Goal: Navigation & Orientation: Find specific page/section

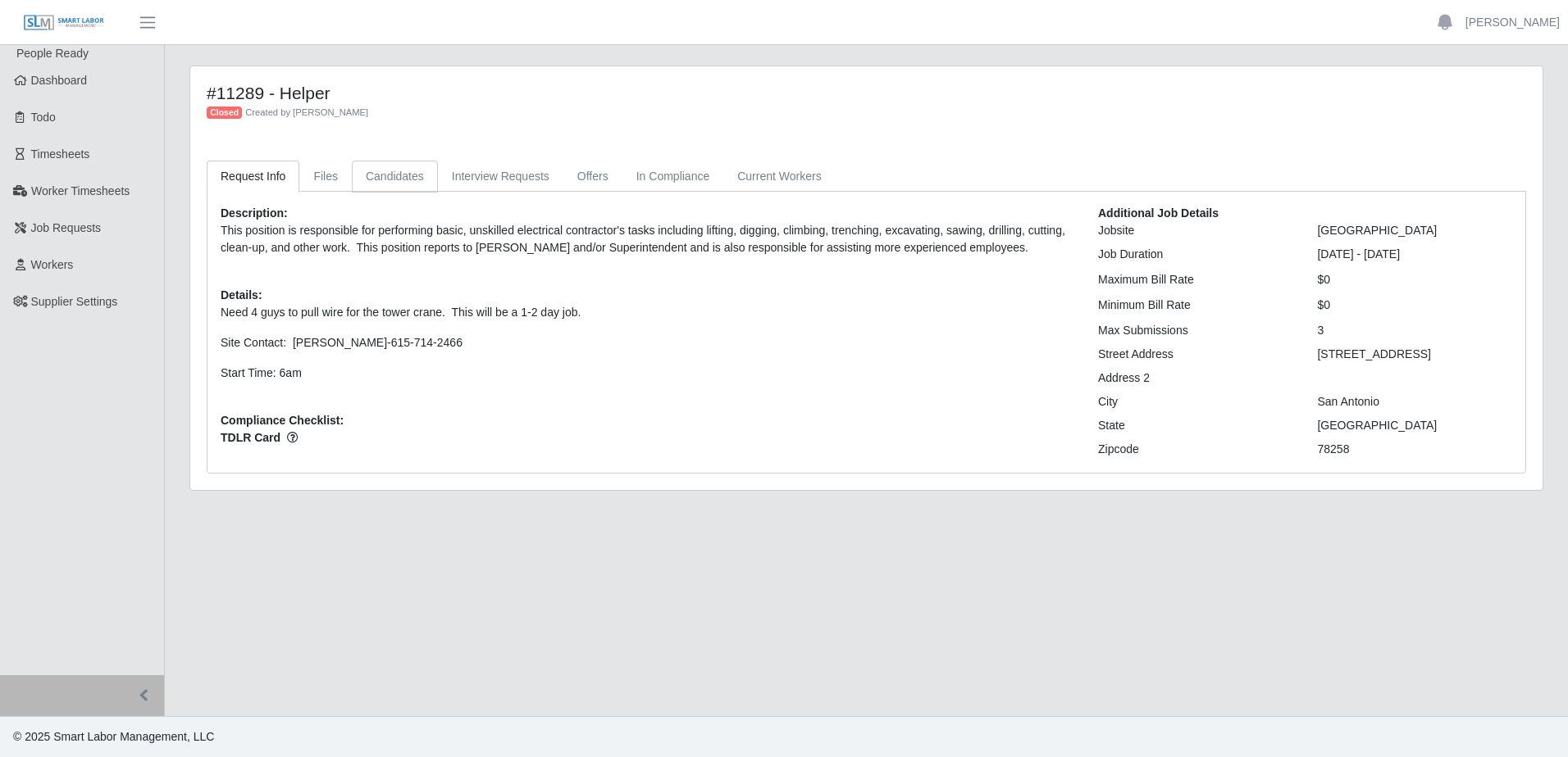
click at [398, 183] on link "Candidates" at bounding box center [394, 177] width 86 height 32
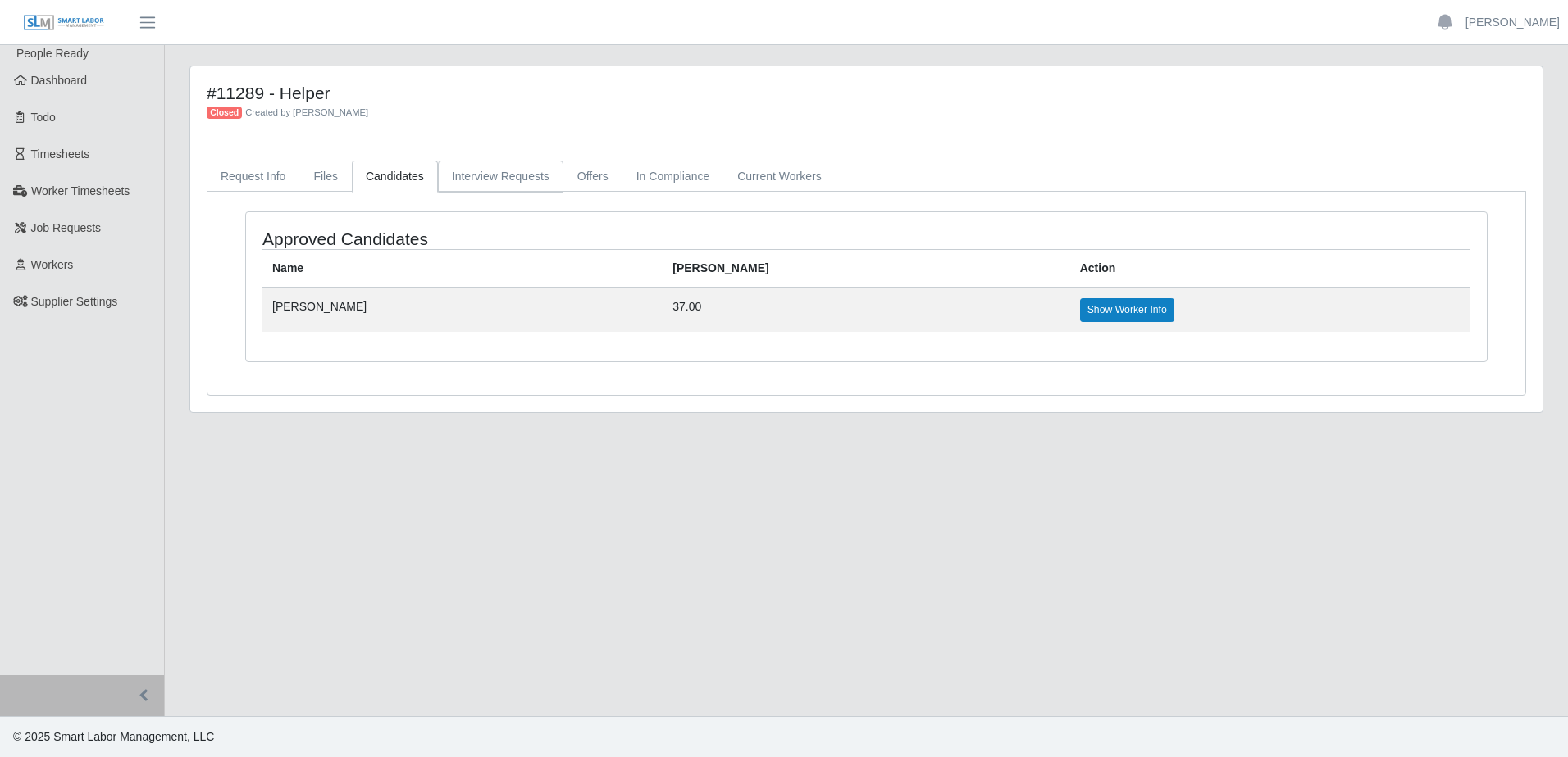
click at [531, 177] on link "Interview Requests" at bounding box center [500, 177] width 125 height 32
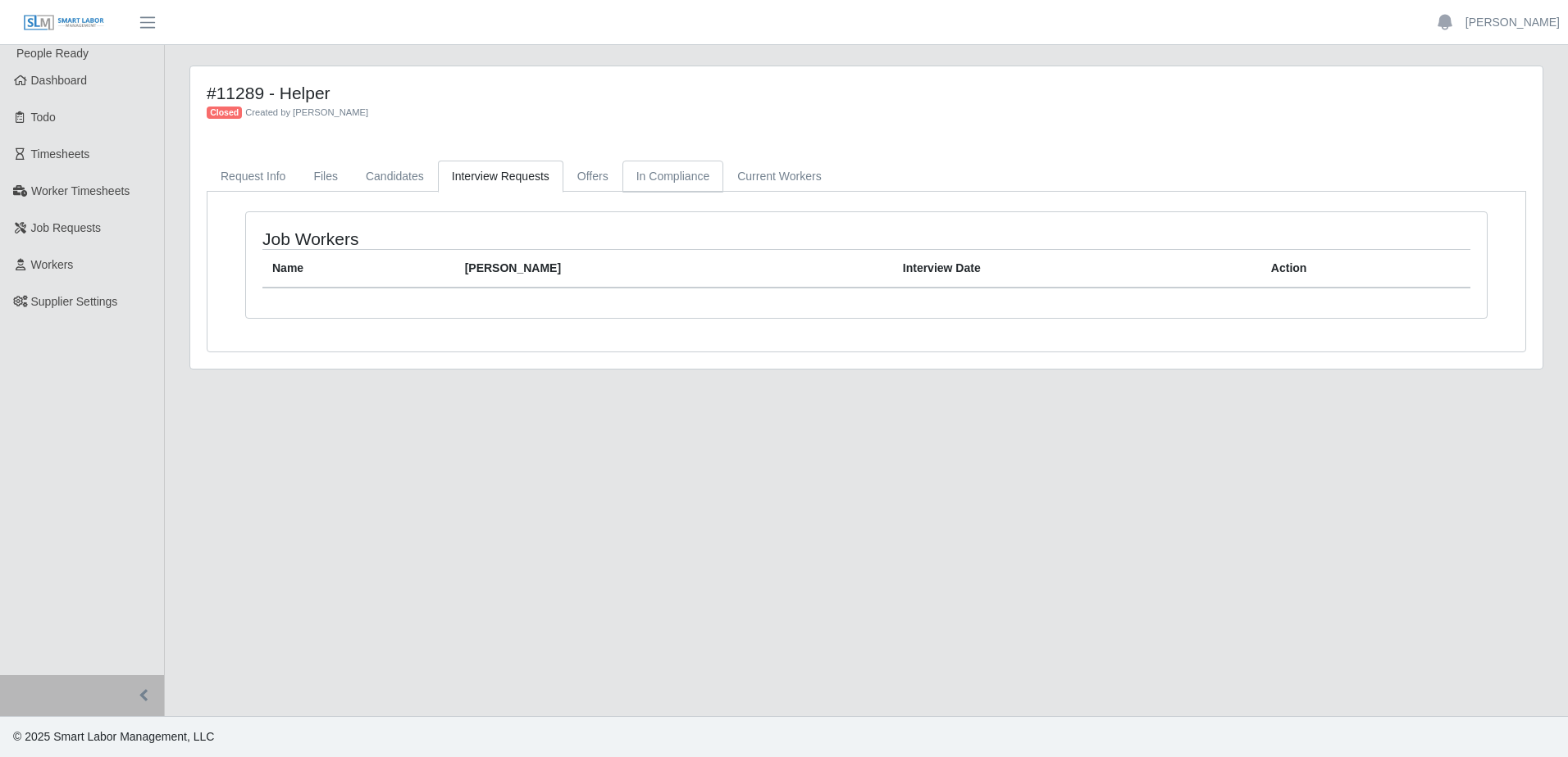
click at [622, 181] on link "In Compliance" at bounding box center [673, 177] width 102 height 32
drag, startPoint x: 761, startPoint y: 167, endPoint x: 614, endPoint y: 208, distance: 152.6
click at [759, 166] on link "Current Workers" at bounding box center [779, 177] width 112 height 32
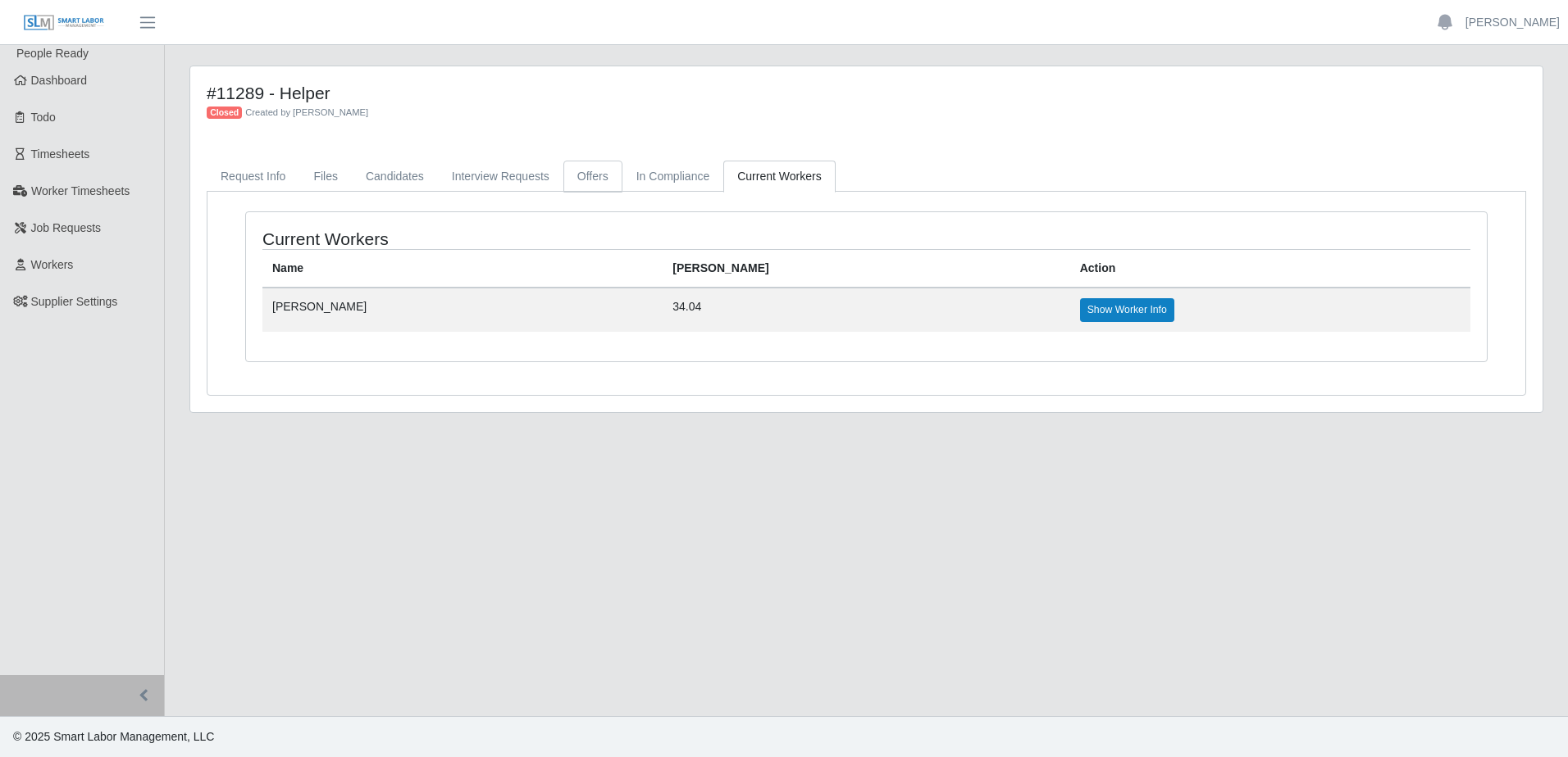
click at [586, 178] on link "Offers" at bounding box center [592, 177] width 59 height 32
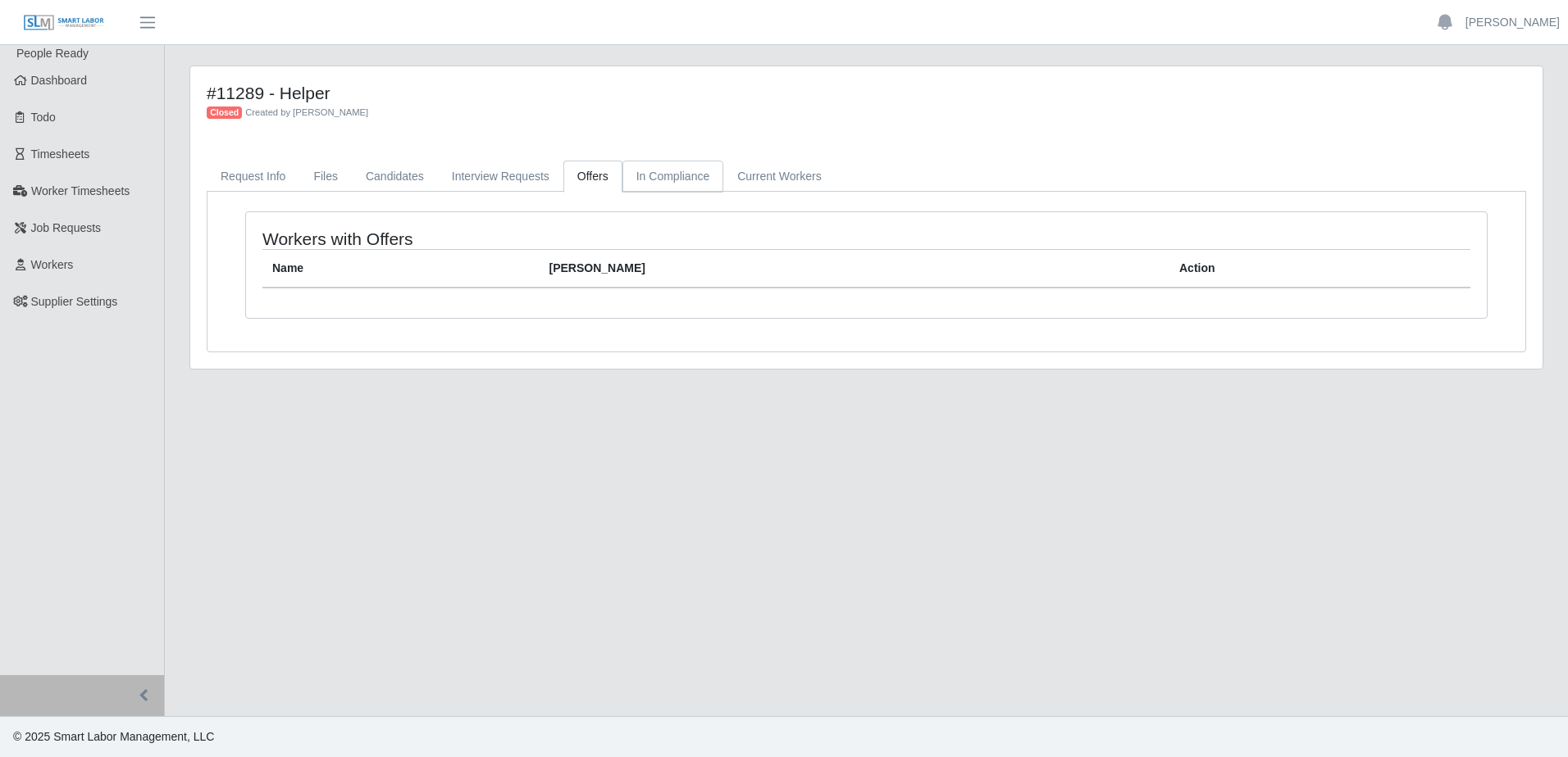
click at [658, 174] on link "In Compliance" at bounding box center [673, 177] width 102 height 32
click at [764, 168] on link "Current Workers" at bounding box center [779, 177] width 112 height 32
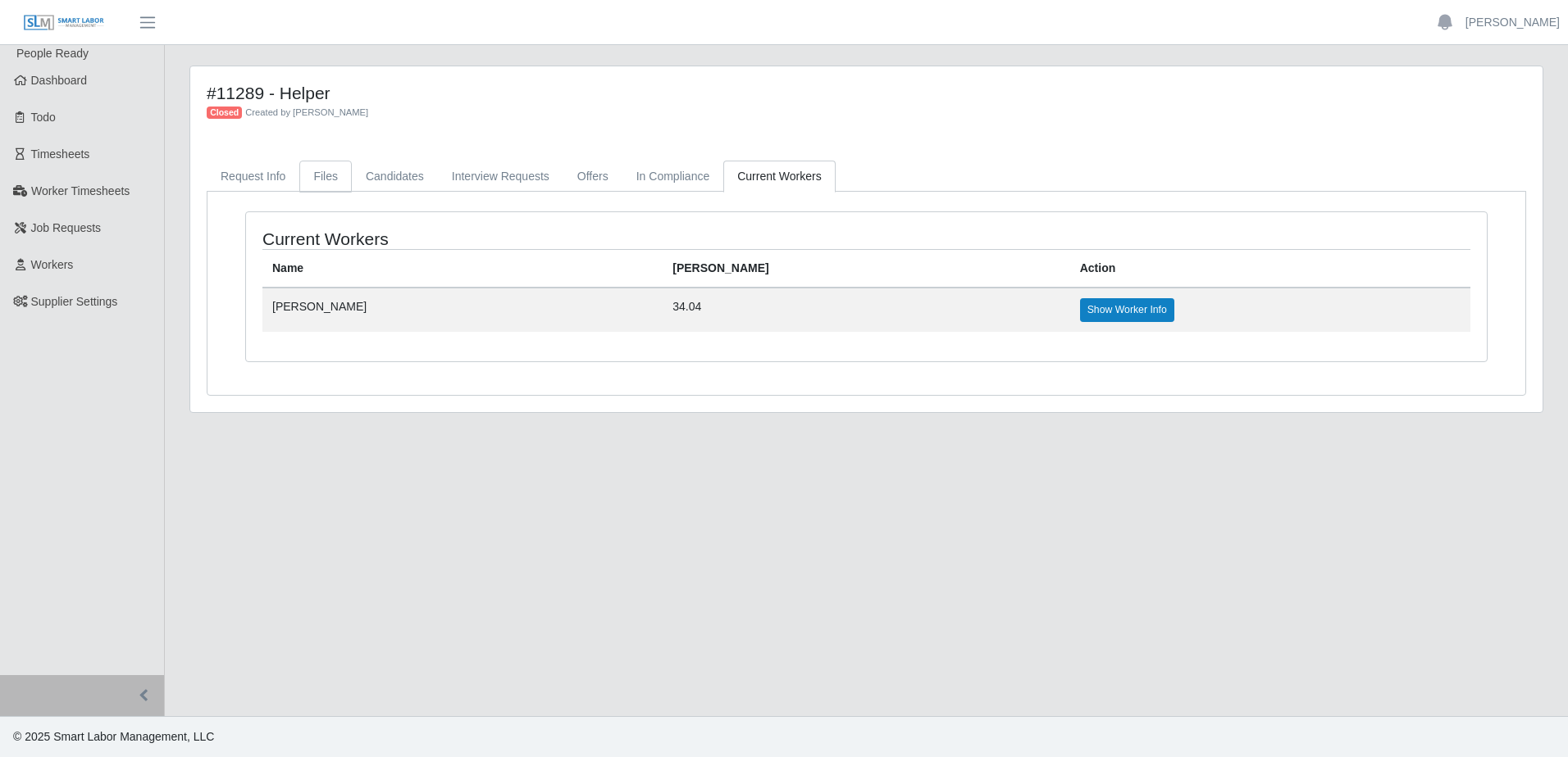
click at [325, 179] on link "Files" at bounding box center [325, 177] width 52 height 32
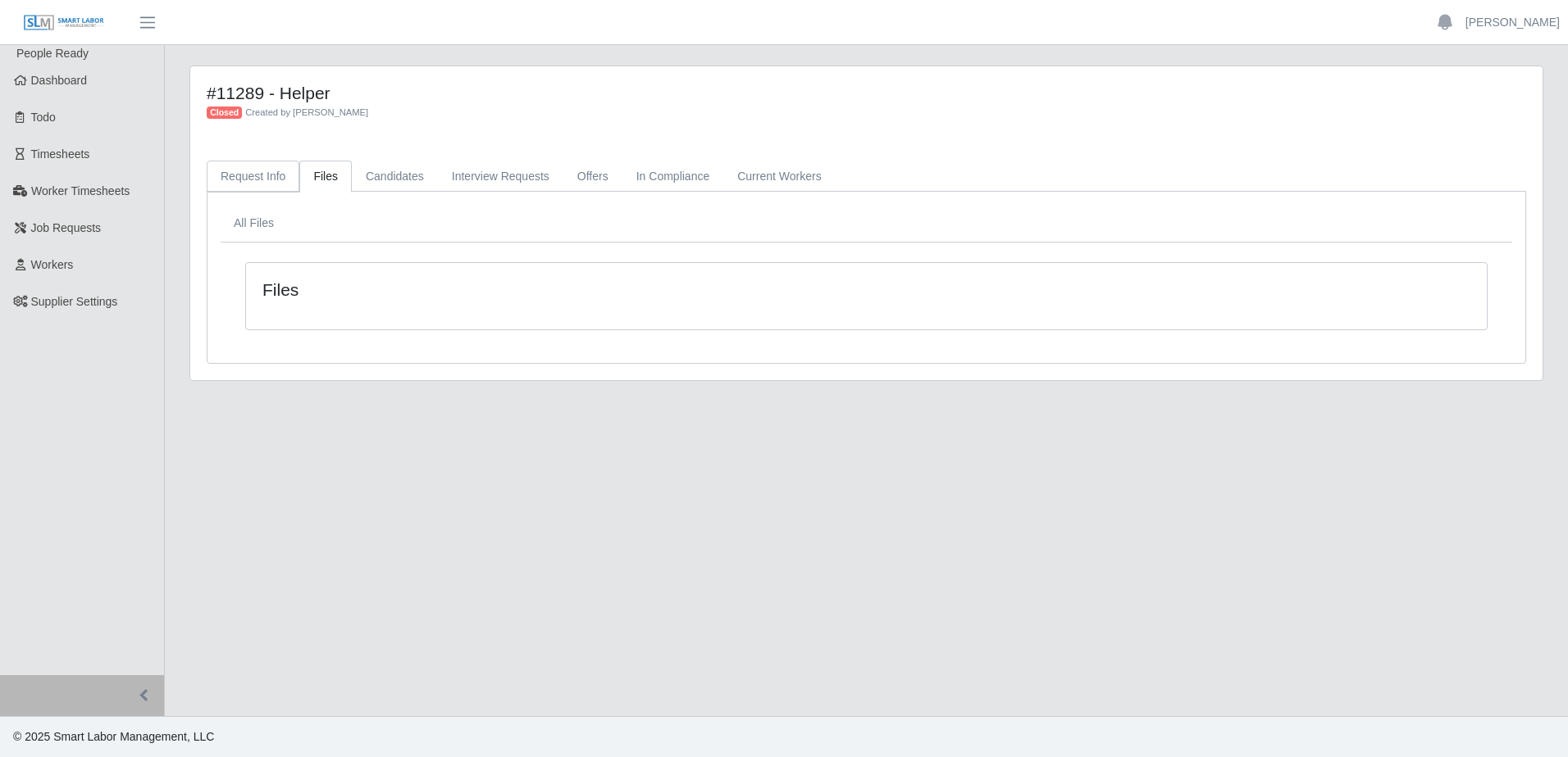
click at [250, 183] on link "Request Info" at bounding box center [252, 177] width 92 height 32
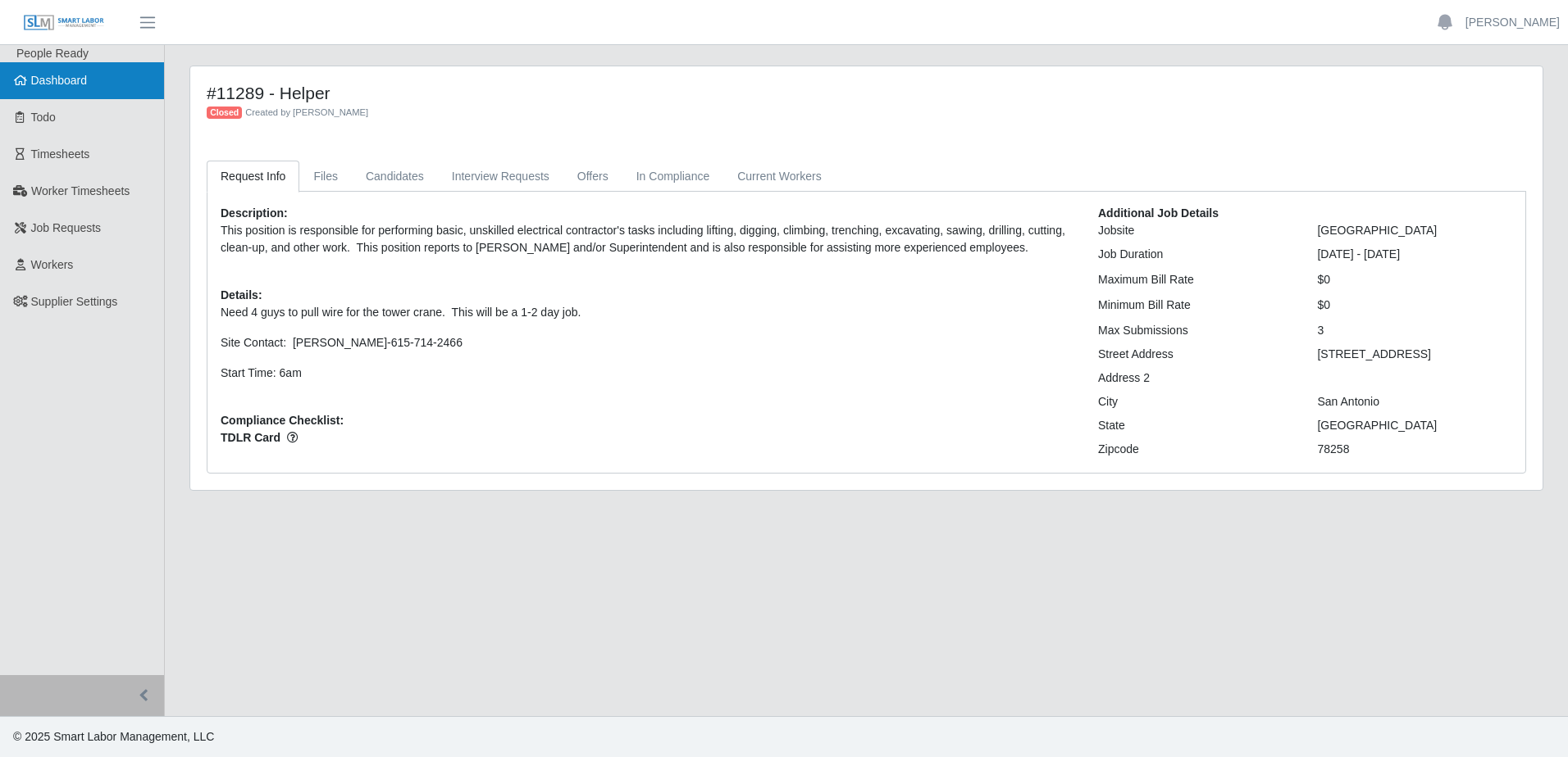
click at [95, 82] on link "Dashboard" at bounding box center [82, 81] width 164 height 37
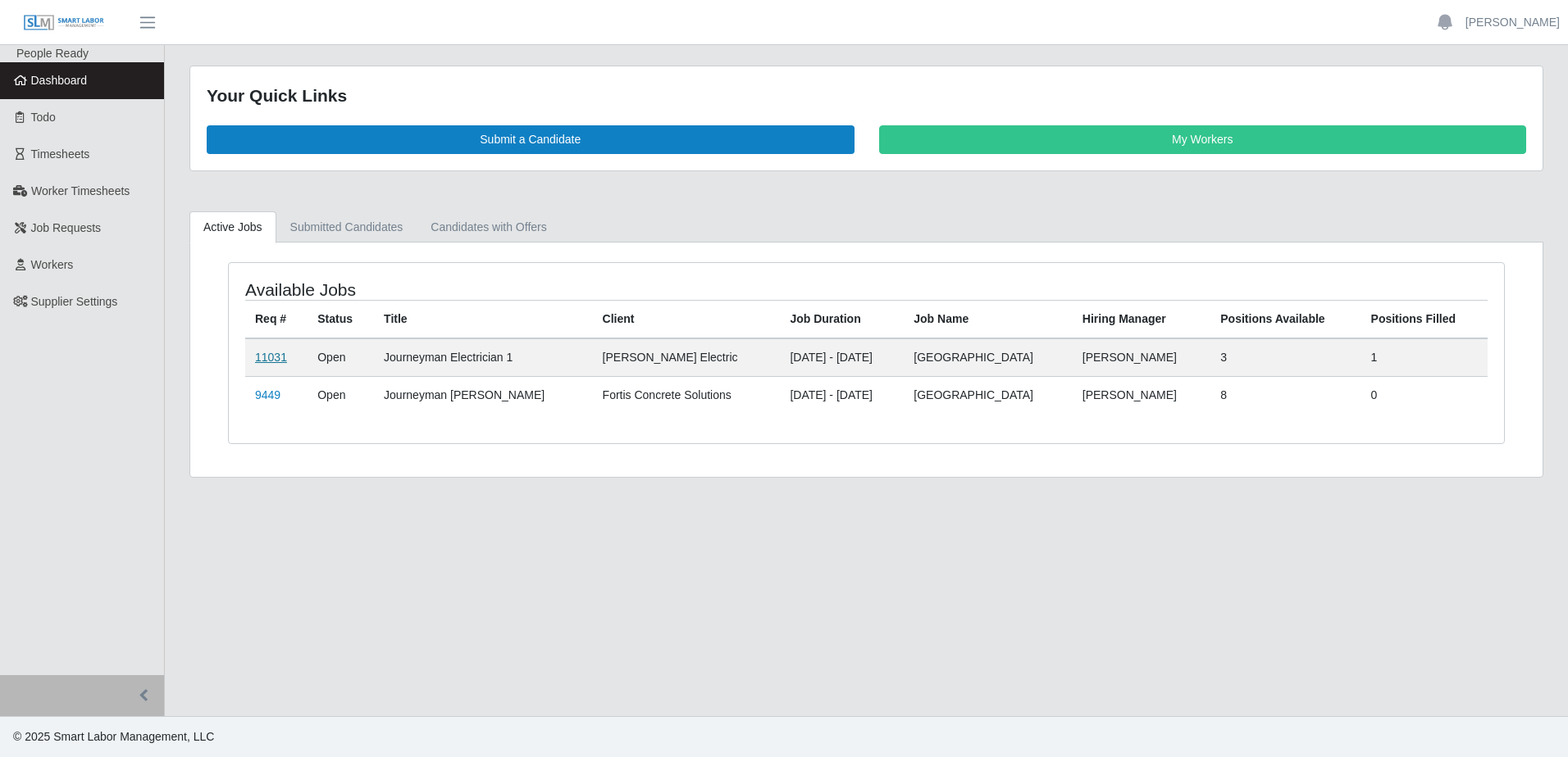
click at [266, 361] on link "11031" at bounding box center [271, 357] width 32 height 14
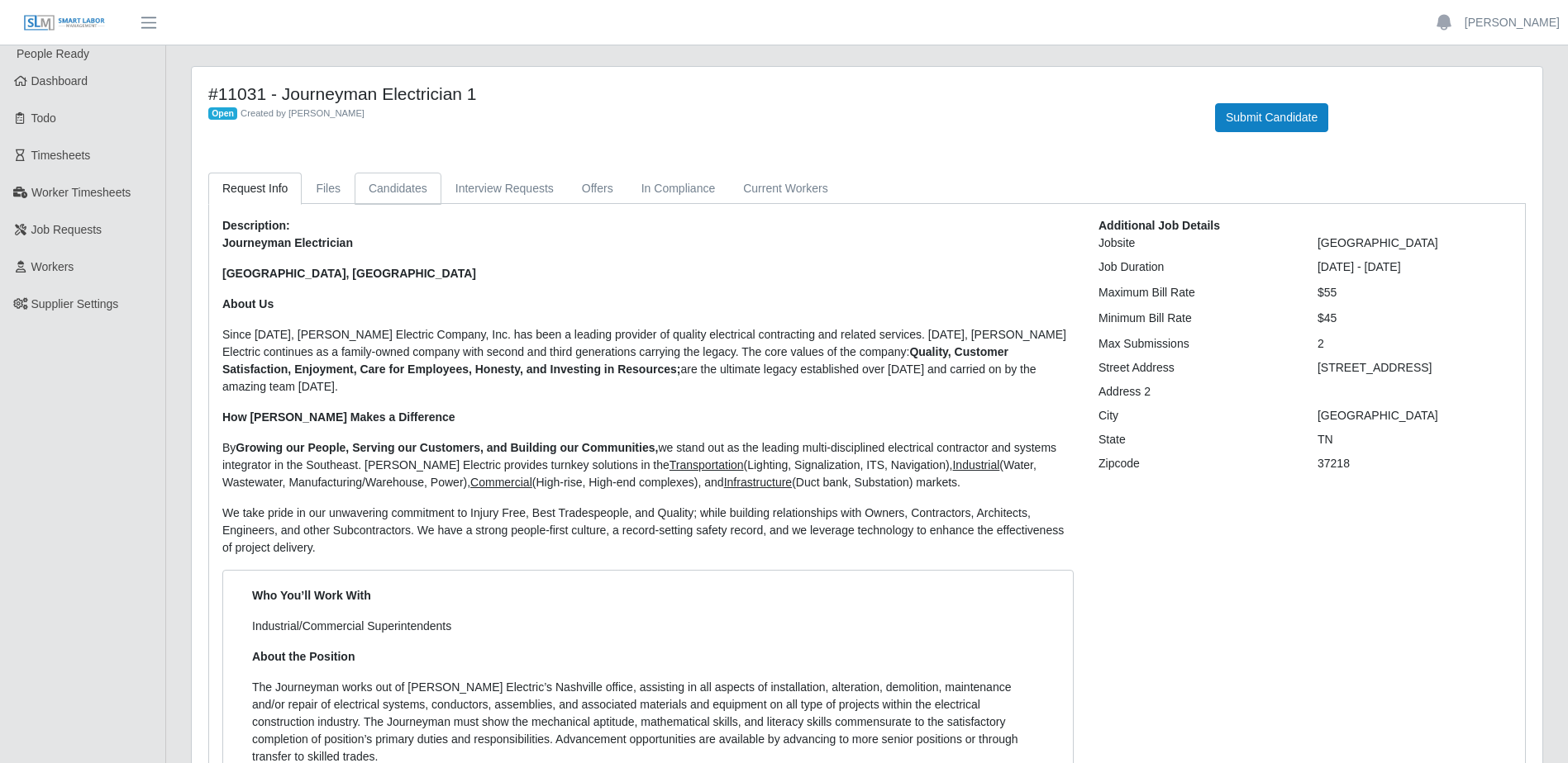
click at [406, 185] on link "Candidates" at bounding box center [397, 188] width 87 height 32
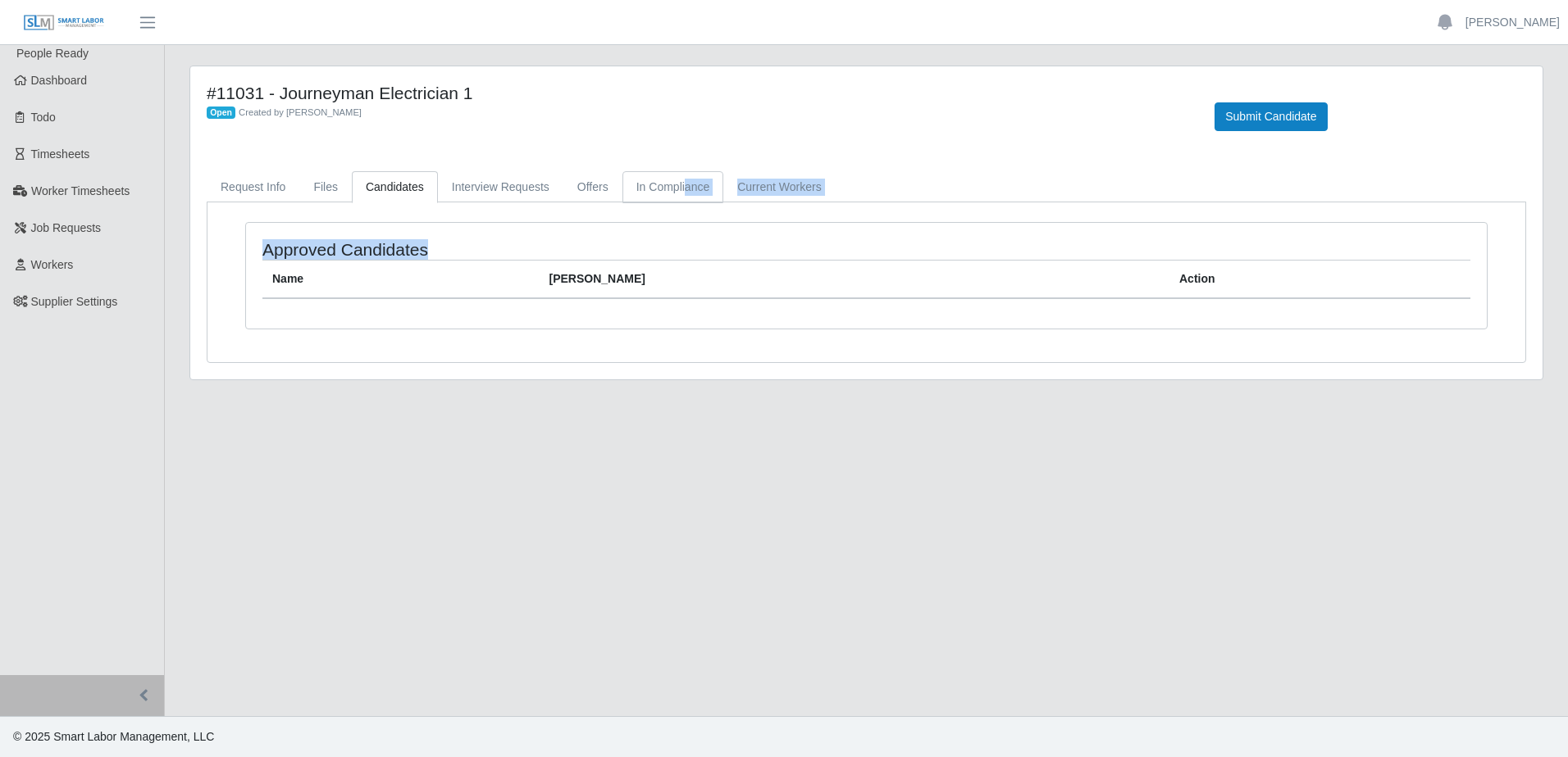
click at [677, 200] on div "Request Info Files Candidates Interview Requests Offers In Compliance Current W…" at bounding box center [866, 267] width 1344 height 192
drag, startPoint x: 677, startPoint y: 199, endPoint x: 665, endPoint y: 187, distance: 17.0
click at [665, 187] on link "In Compliance" at bounding box center [673, 186] width 102 height 32
click at [761, 196] on link "Current Workers" at bounding box center [779, 186] width 112 height 32
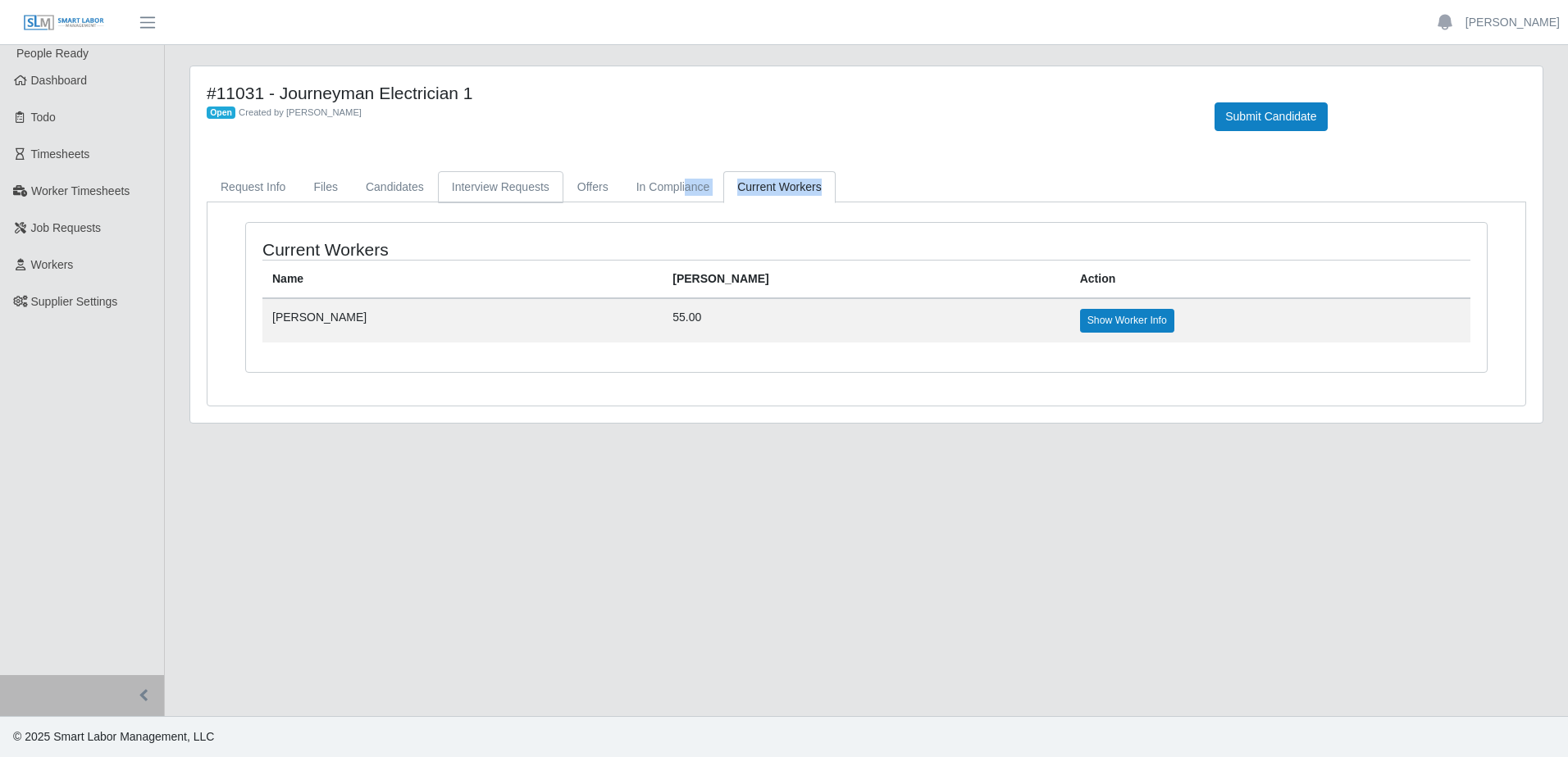
click at [495, 185] on link "Interview Requests" at bounding box center [500, 186] width 125 height 32
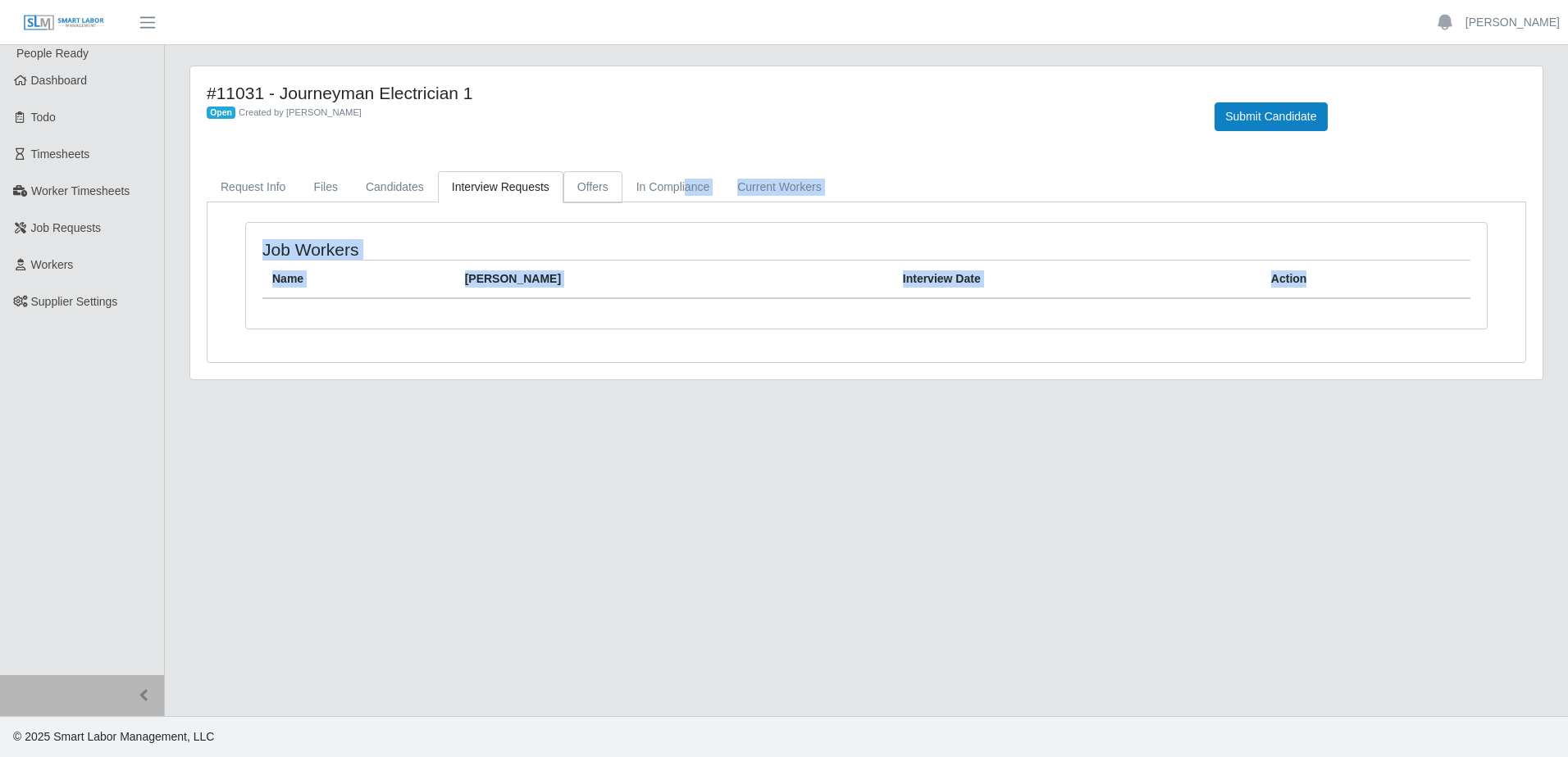
click at [591, 186] on link "Offers" at bounding box center [592, 186] width 59 height 32
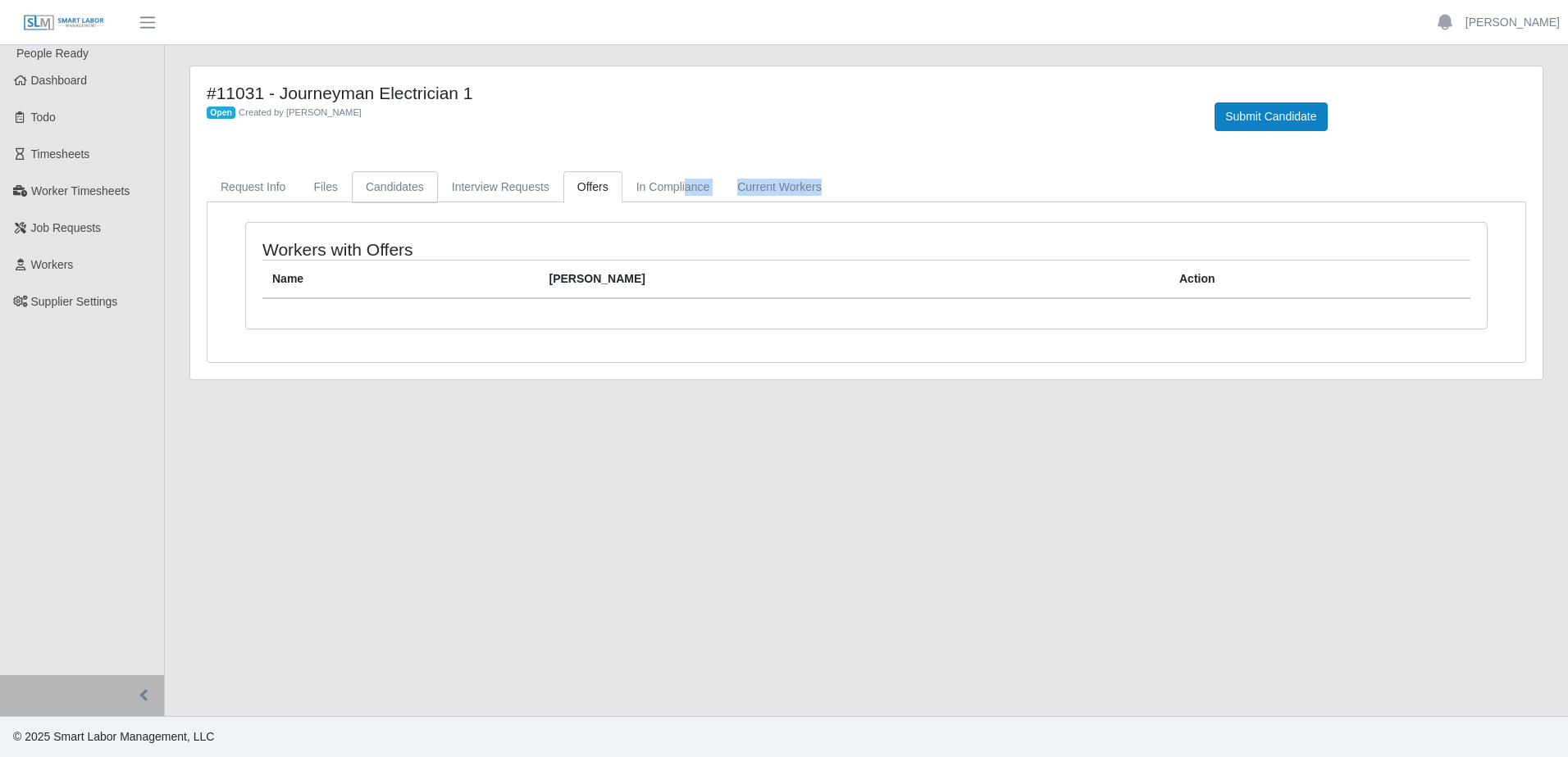
click at [415, 185] on link "Candidates" at bounding box center [394, 186] width 86 height 32
click at [319, 196] on link "Files" at bounding box center [325, 186] width 52 height 32
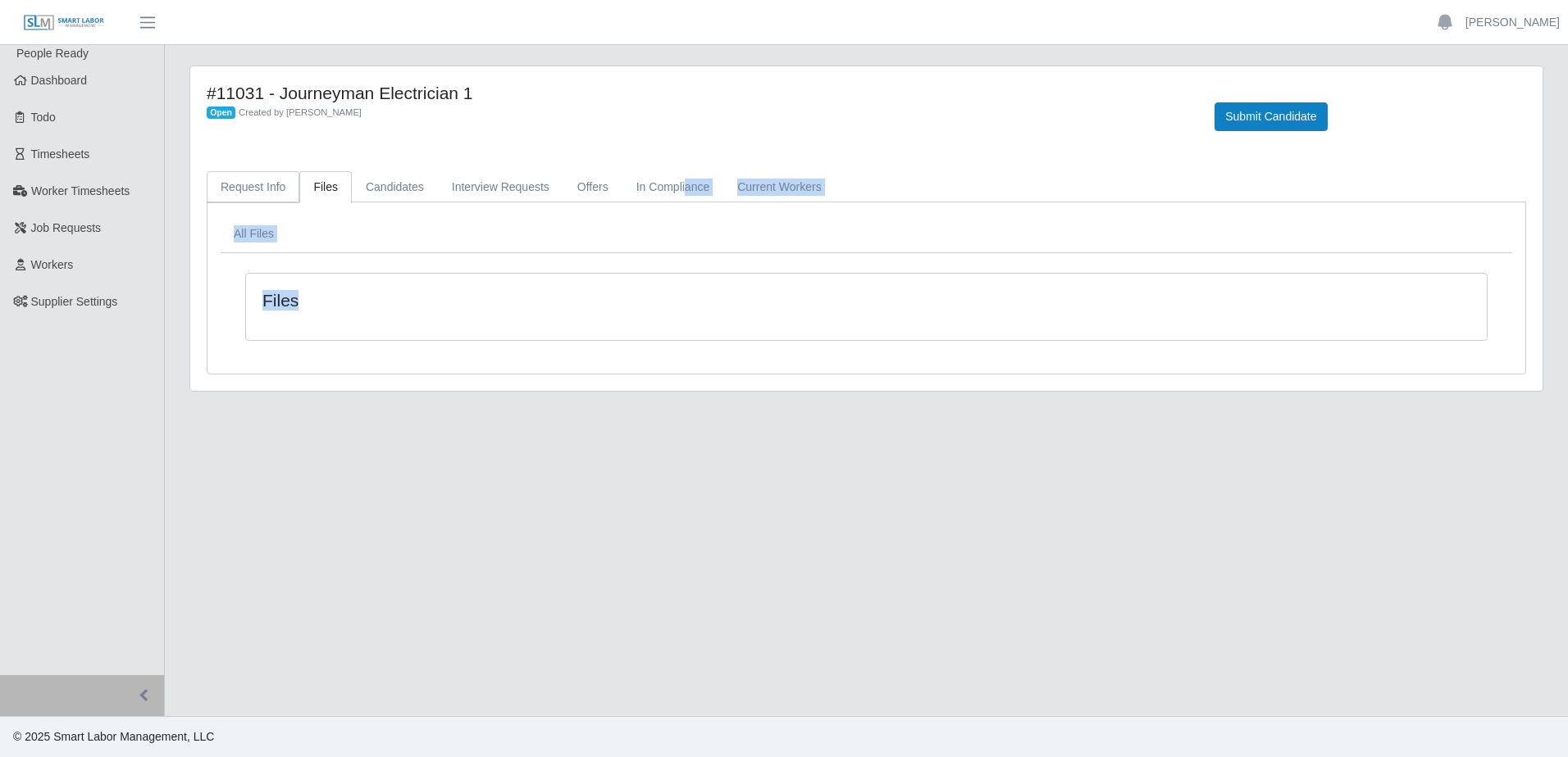
click at [245, 192] on link "Request Info" at bounding box center [252, 186] width 92 height 32
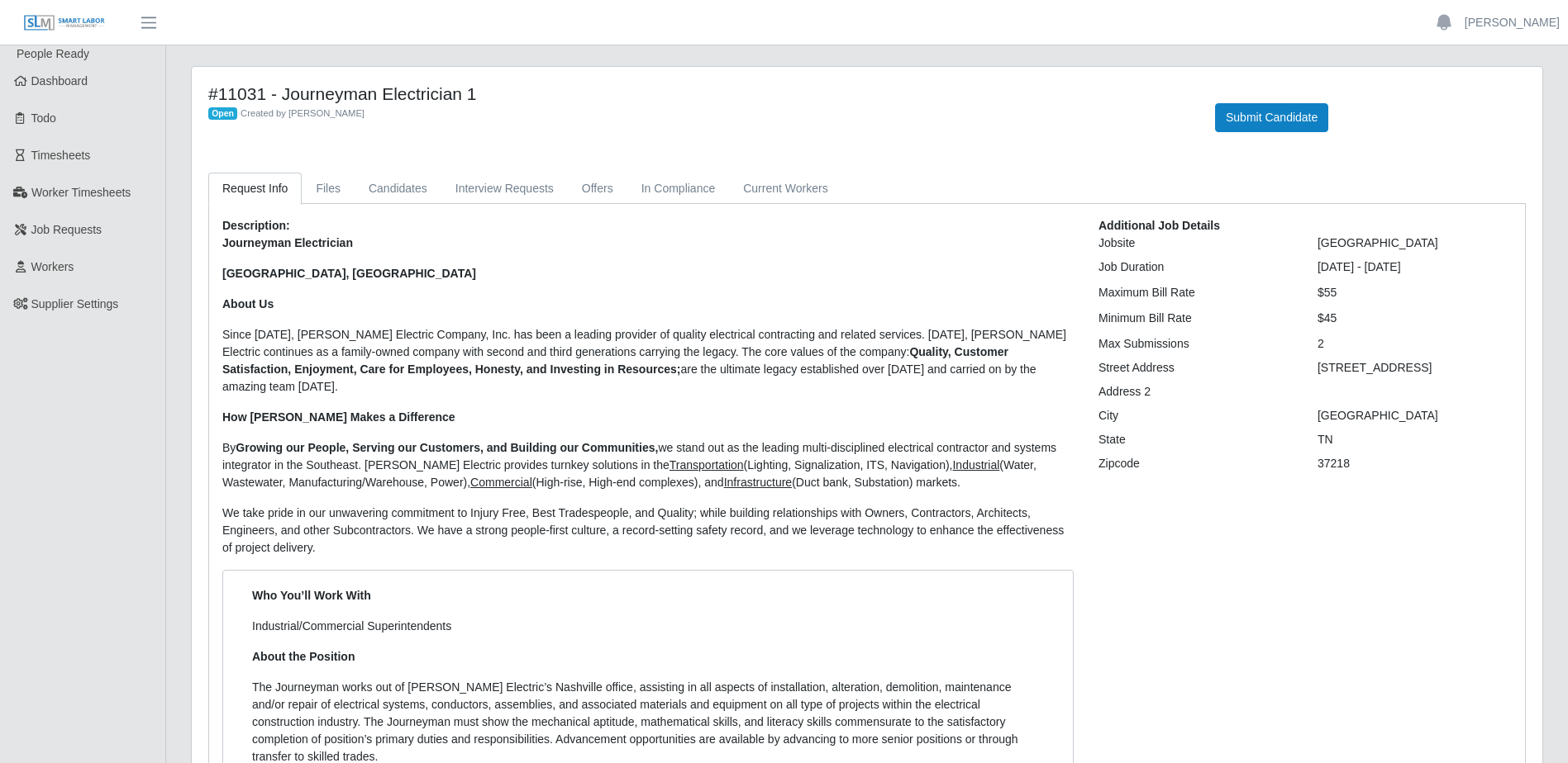
click at [65, 82] on span "Dashboard" at bounding box center [60, 81] width 57 height 14
